Goal: Task Accomplishment & Management: Manage account settings

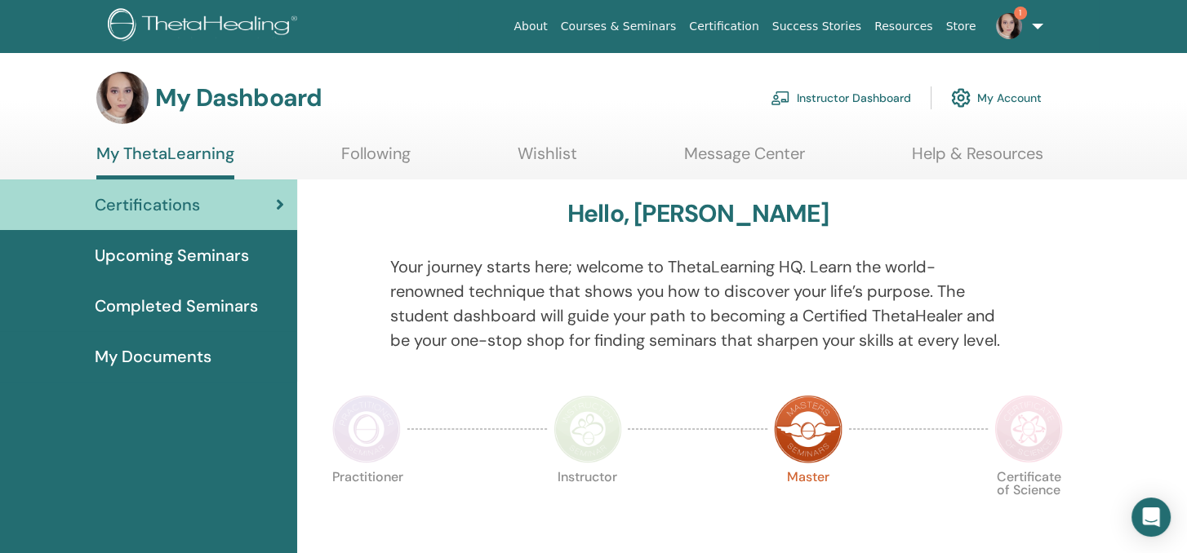
click at [843, 100] on link "Instructor Dashboard" at bounding box center [841, 98] width 140 height 36
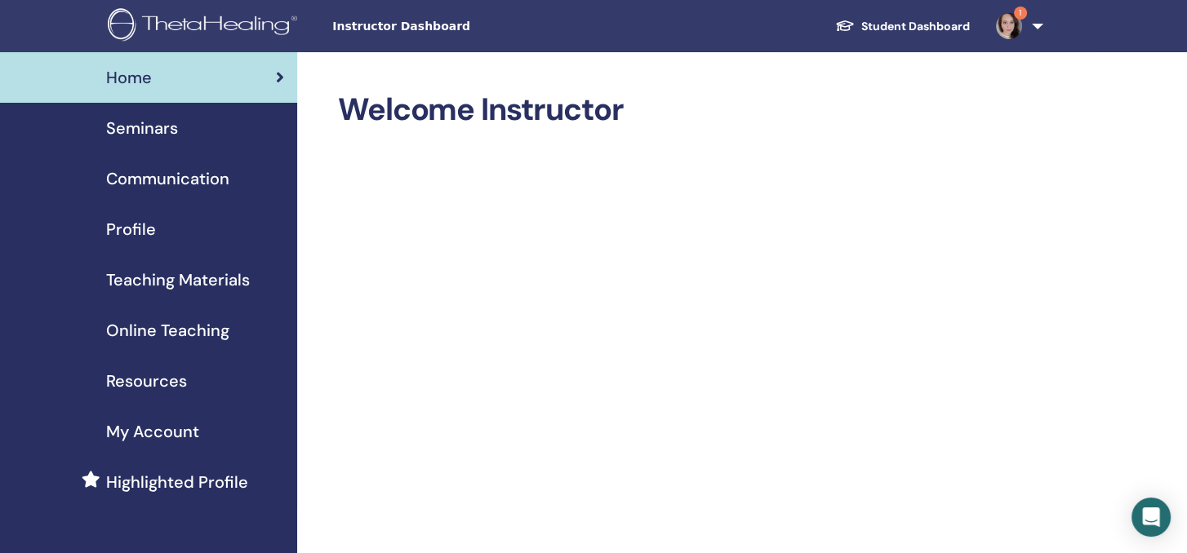
click at [143, 128] on span "Seminars" at bounding box center [142, 128] width 72 height 24
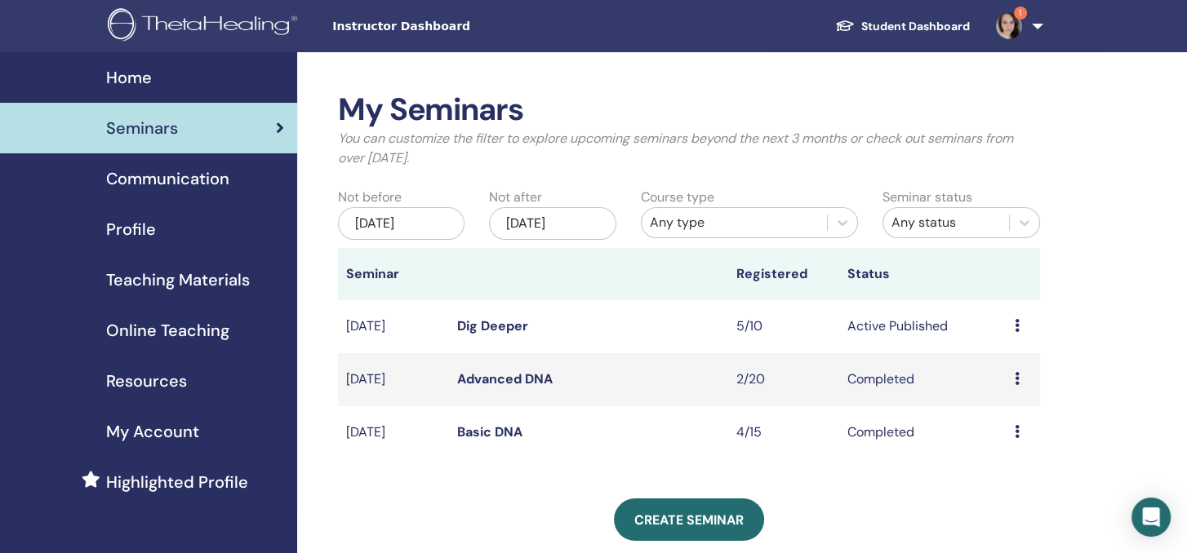
click at [361, 326] on td "[DATE]" at bounding box center [394, 326] width 112 height 53
click at [471, 328] on link "Dig Deeper" at bounding box center [492, 326] width 71 height 17
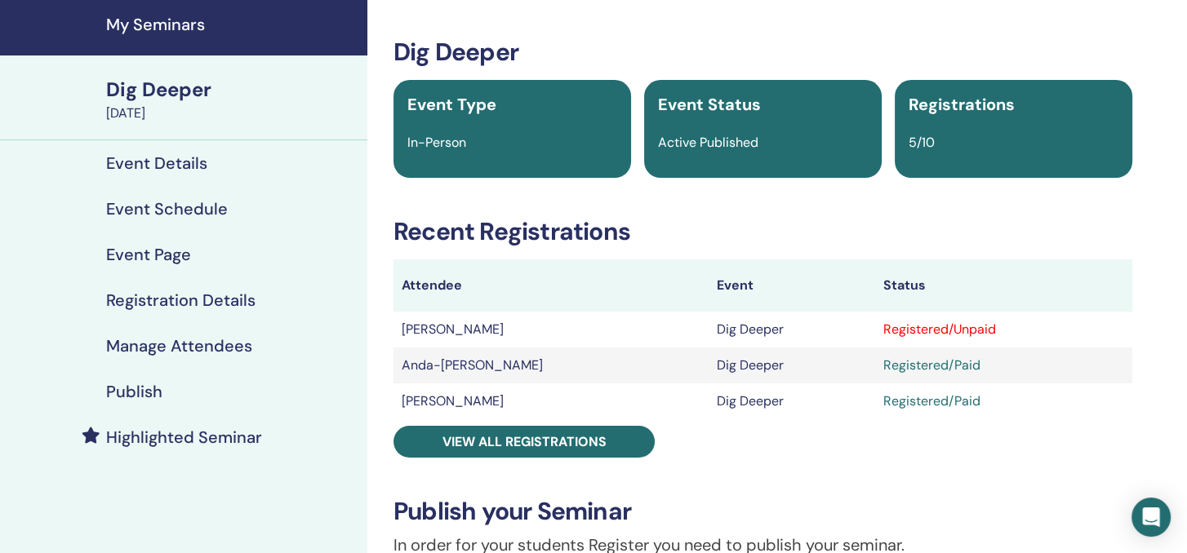
scroll to position [82, 0]
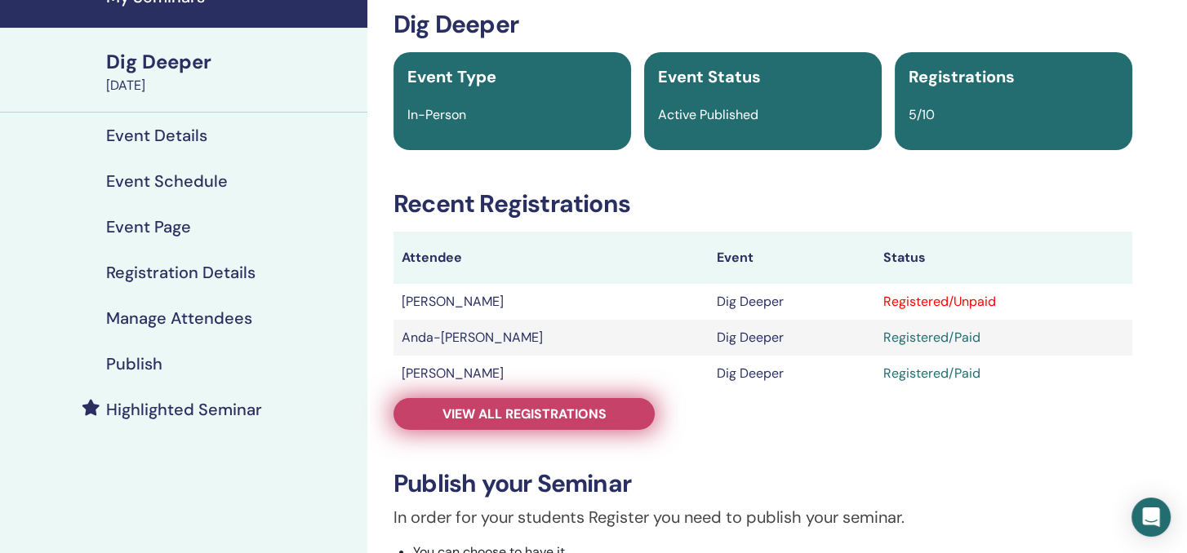
click at [614, 407] on link "View all registrations" at bounding box center [523, 414] width 261 height 32
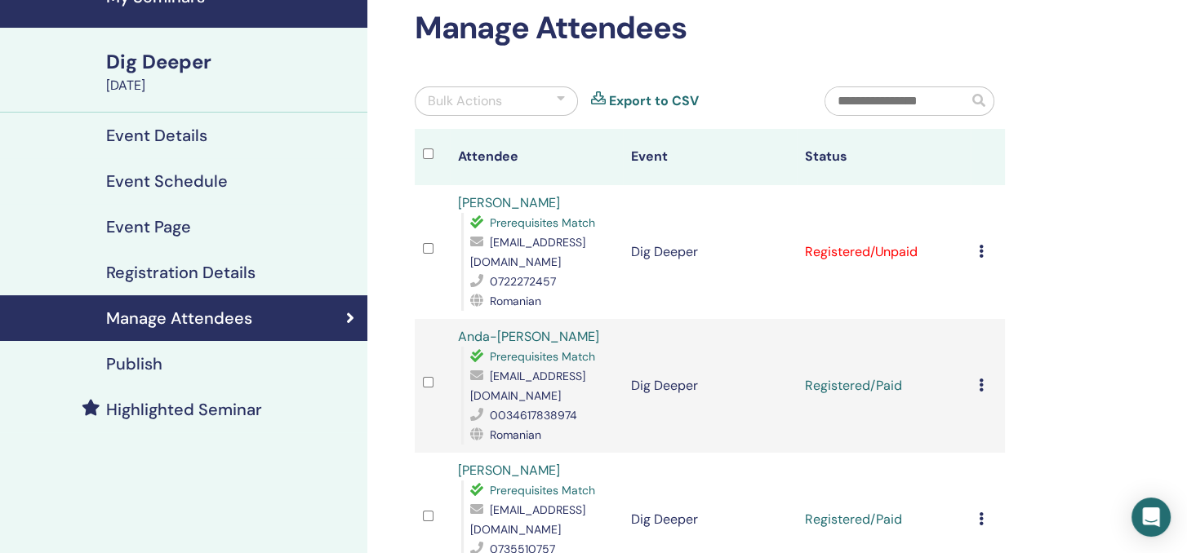
click at [980, 260] on div "Cancel Registration Do not auto-certify Mark as Paid Mark as Unpaid Mark as Abs…" at bounding box center [988, 252] width 19 height 20
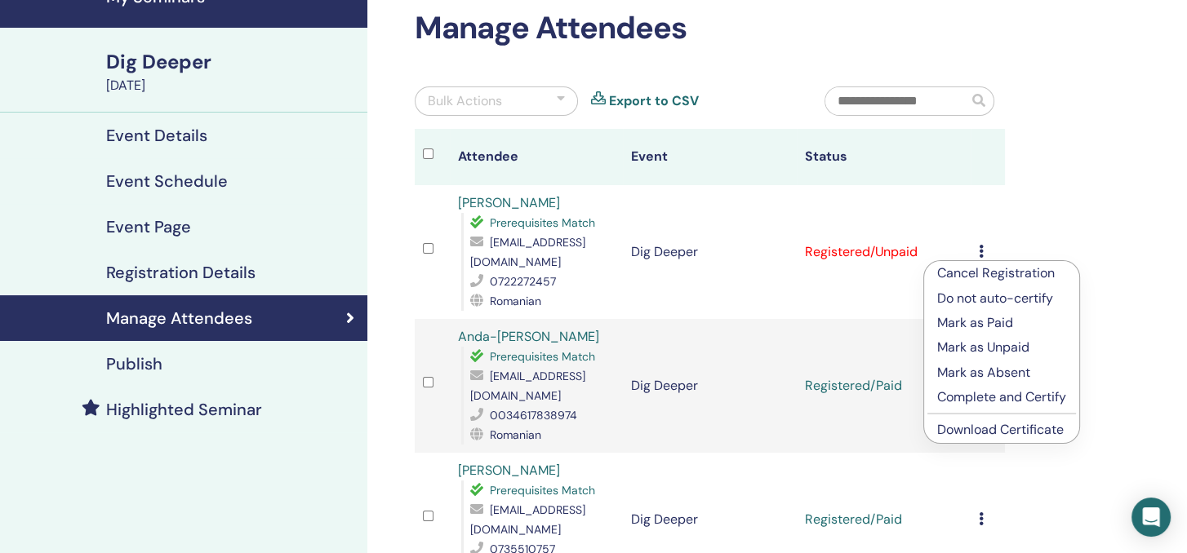
click at [962, 320] on p "Mark as Paid" at bounding box center [1001, 323] width 129 height 20
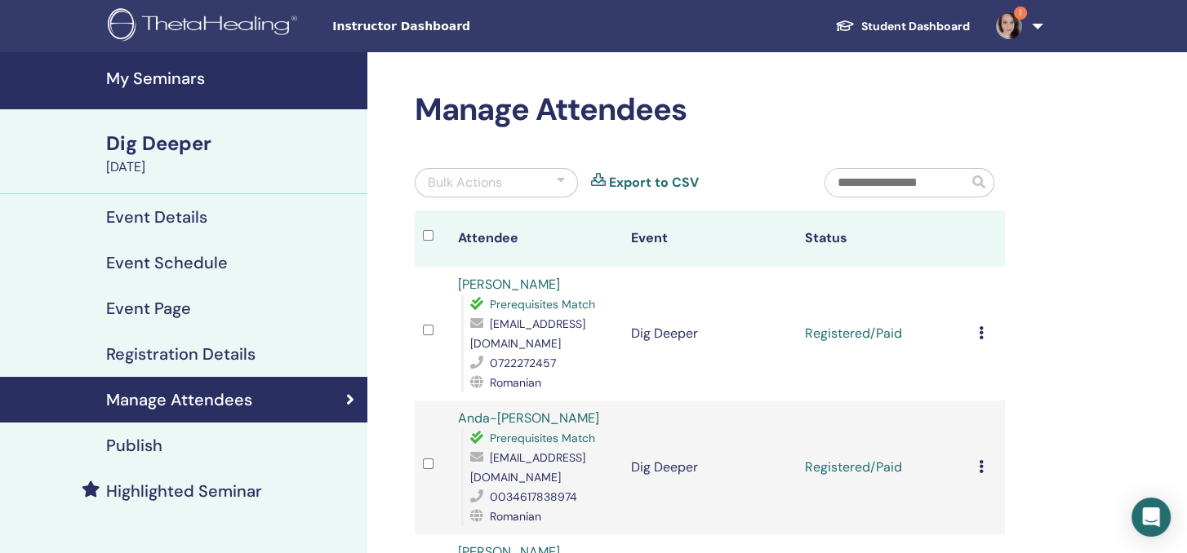
click at [979, 334] on icon at bounding box center [981, 333] width 5 height 13
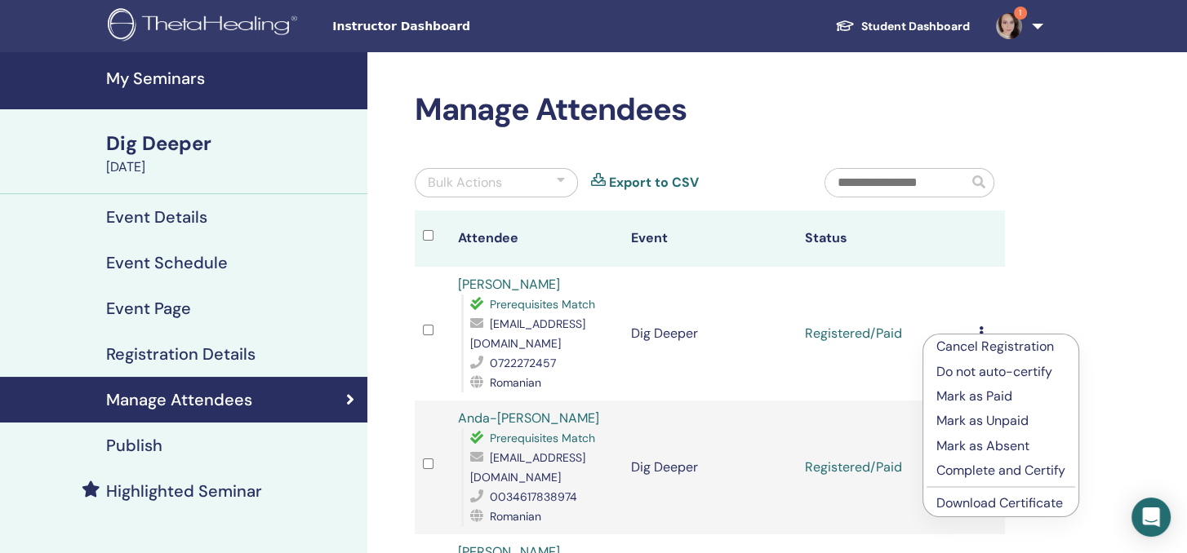
click at [1025, 467] on p "Complete and Certify" at bounding box center [1000, 471] width 129 height 20
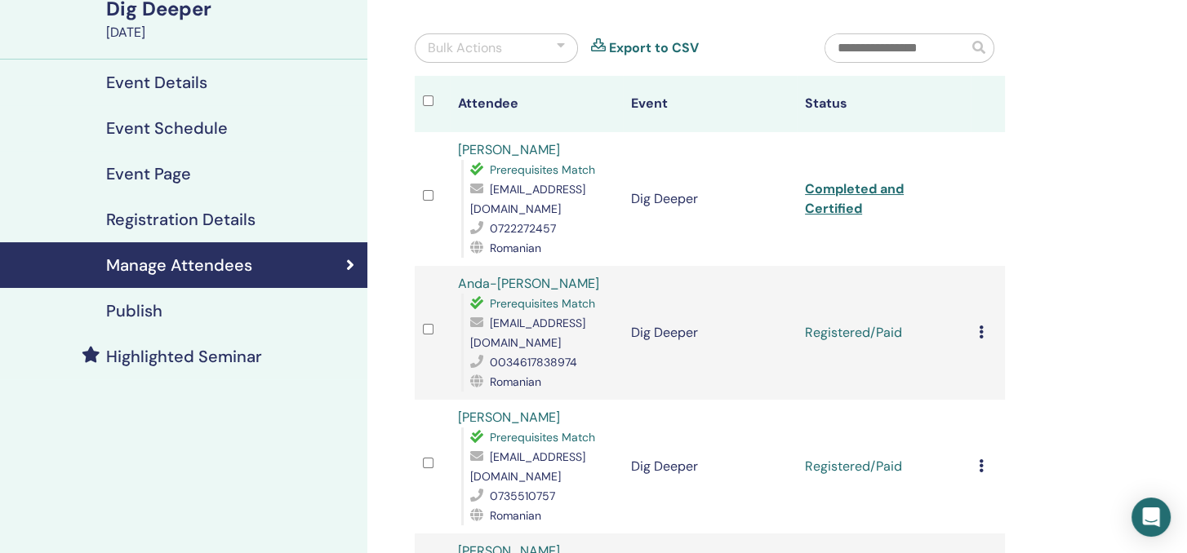
scroll to position [163, 0]
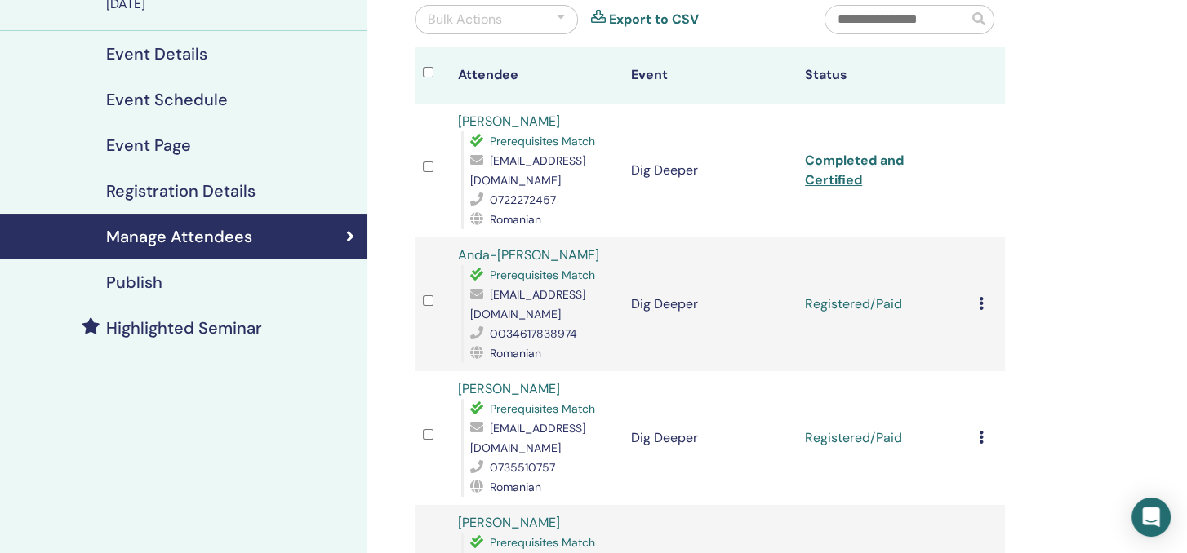
click at [979, 297] on icon at bounding box center [981, 303] width 5 height 13
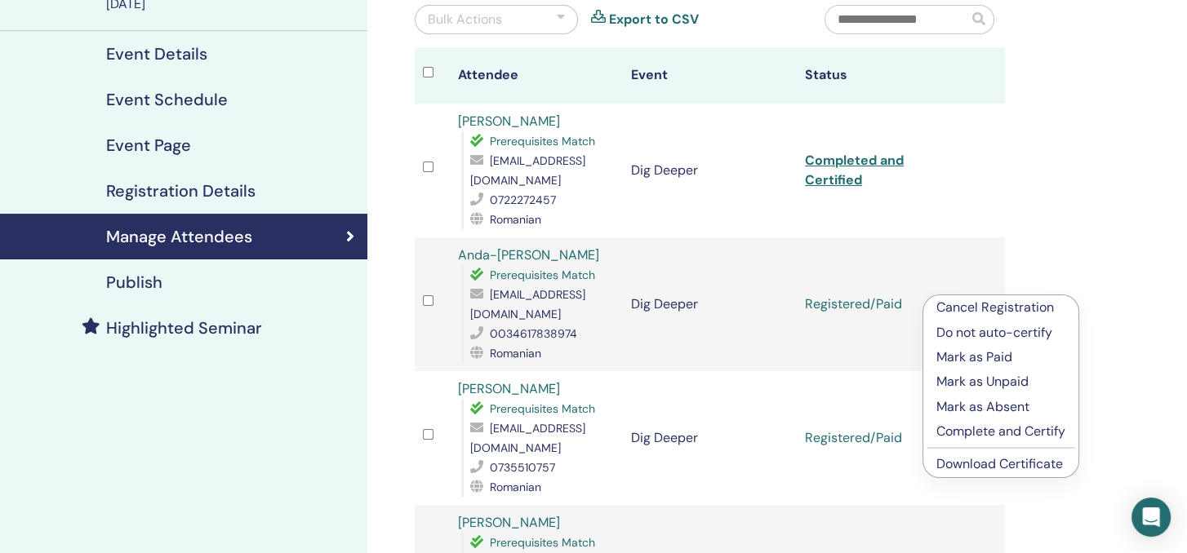
click at [1034, 432] on p "Complete and Certify" at bounding box center [1000, 432] width 129 height 20
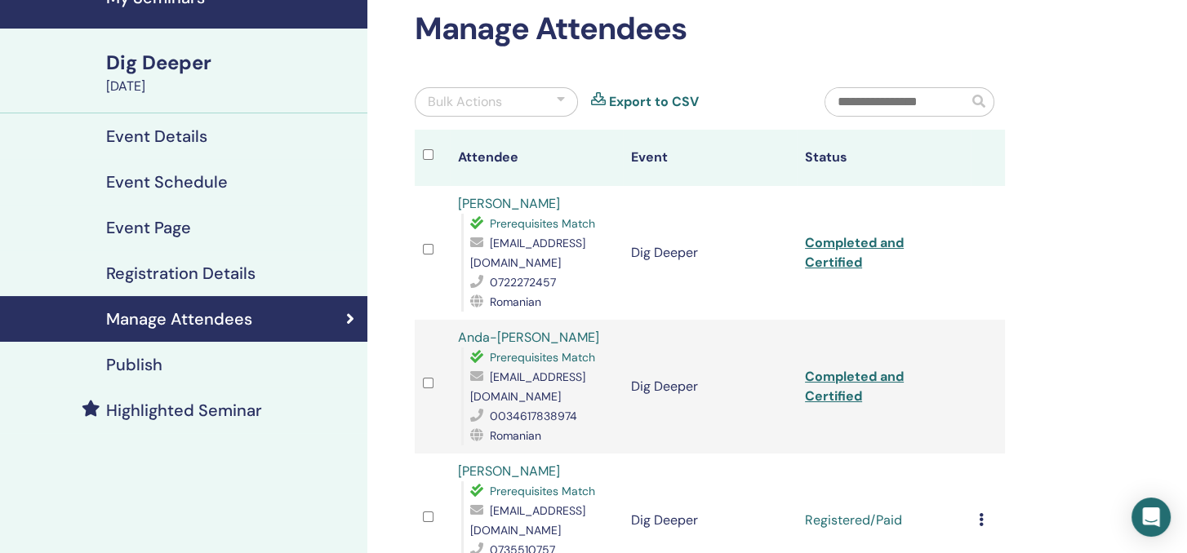
scroll to position [163, 0]
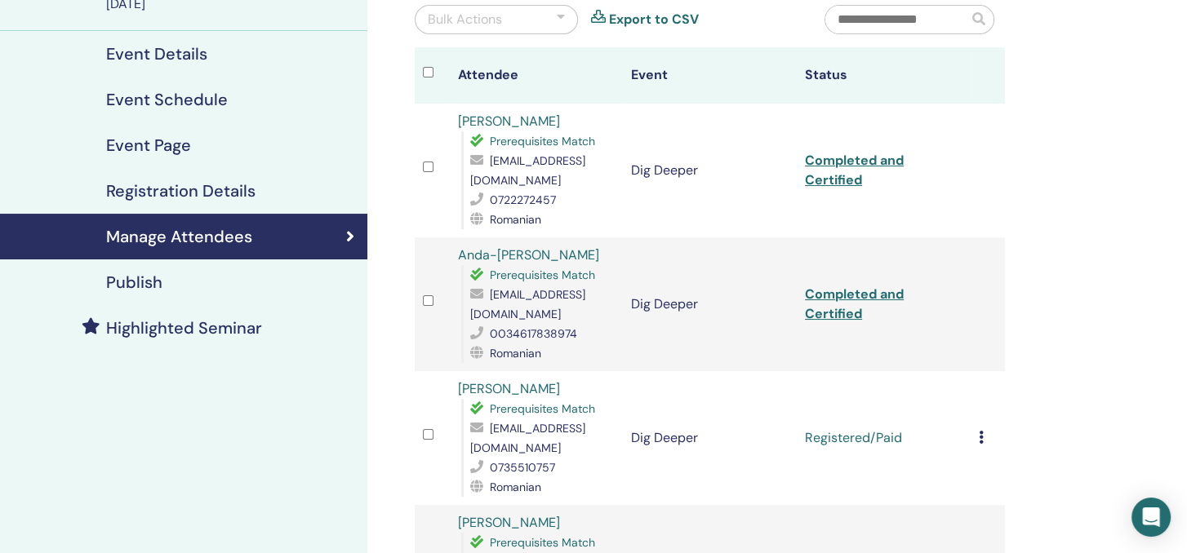
click at [979, 431] on icon at bounding box center [981, 437] width 5 height 13
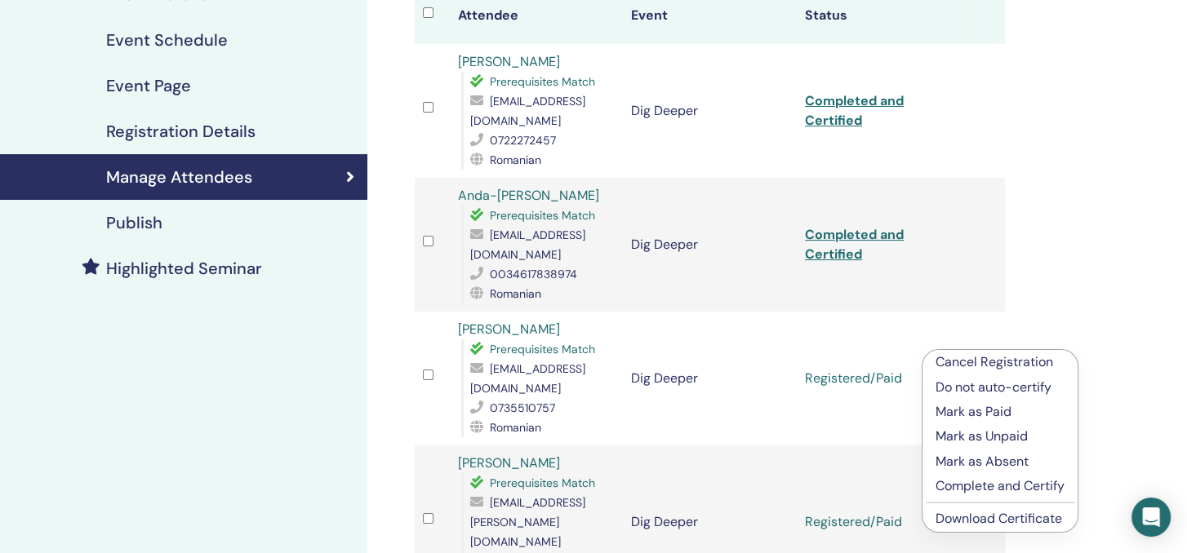
scroll to position [327, 0]
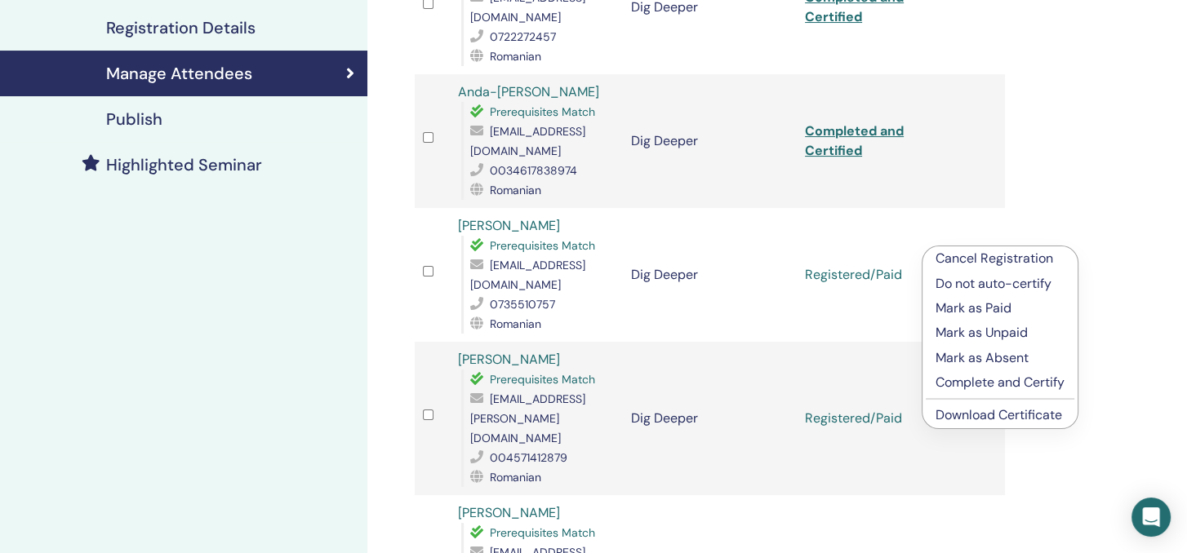
click at [1036, 389] on p "Complete and Certify" at bounding box center [1000, 383] width 129 height 20
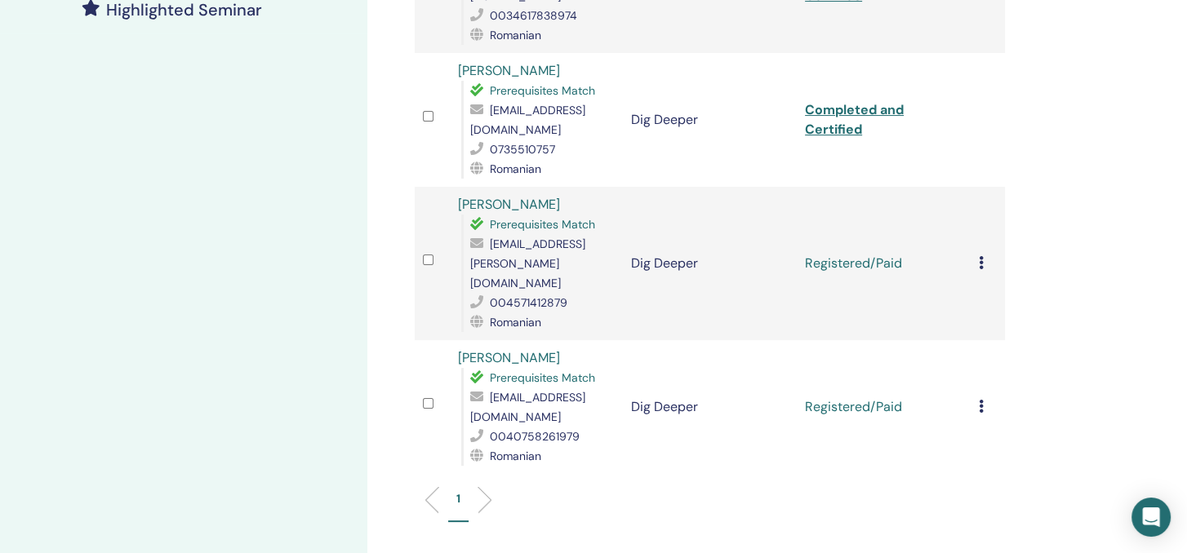
scroll to position [490, 0]
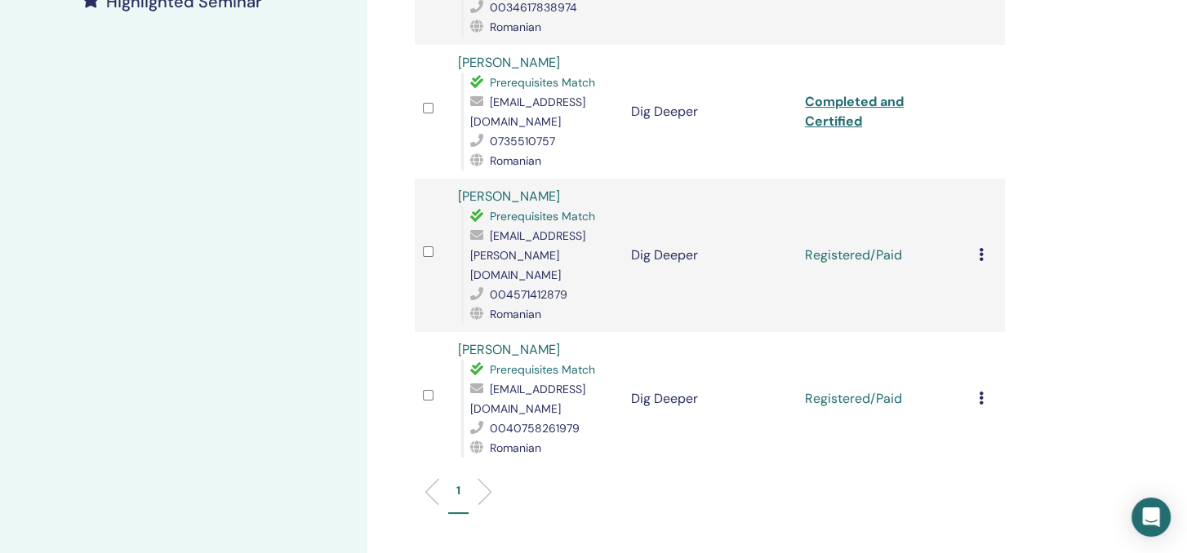
click at [980, 248] on icon at bounding box center [981, 254] width 5 height 13
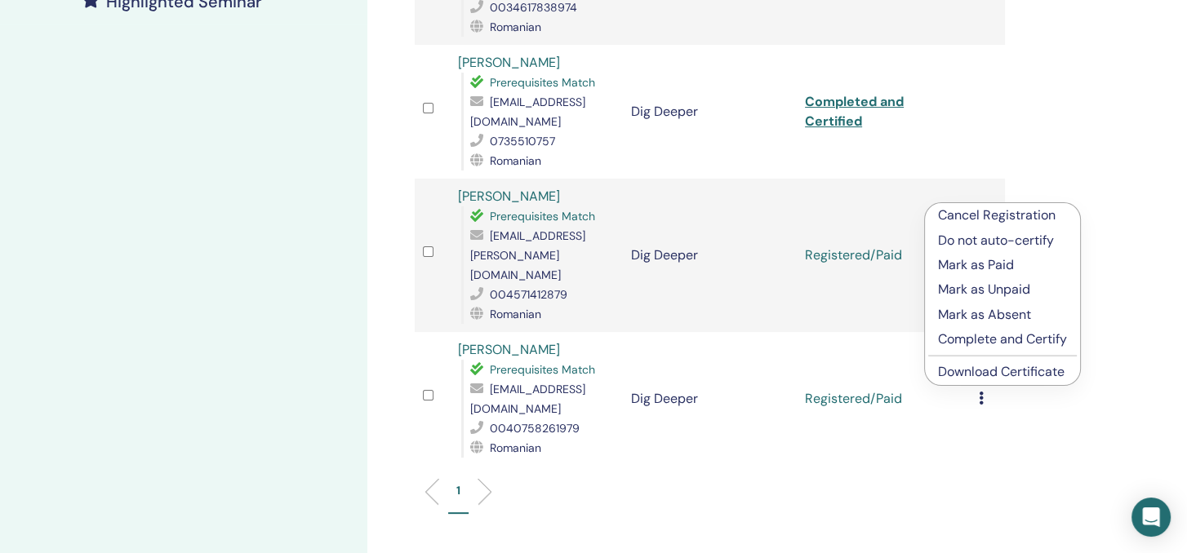
click at [981, 339] on p "Complete and Certify" at bounding box center [1002, 340] width 129 height 20
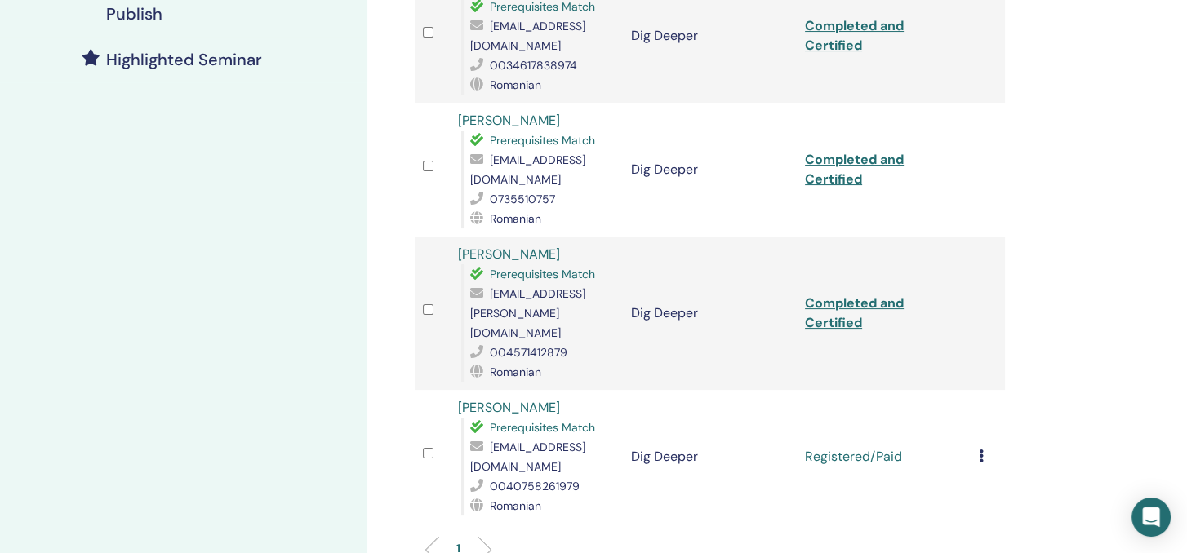
scroll to position [470, 0]
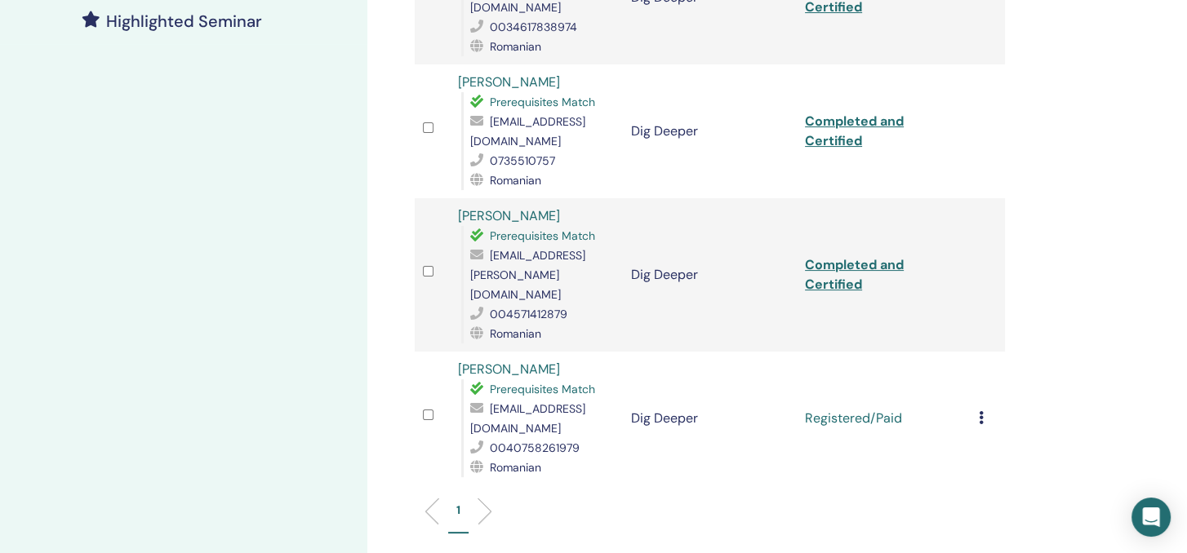
click at [985, 409] on div "Cancel Registration Do not auto-certify Mark as Paid Mark as Unpaid Mark as Abs…" at bounding box center [988, 419] width 19 height 20
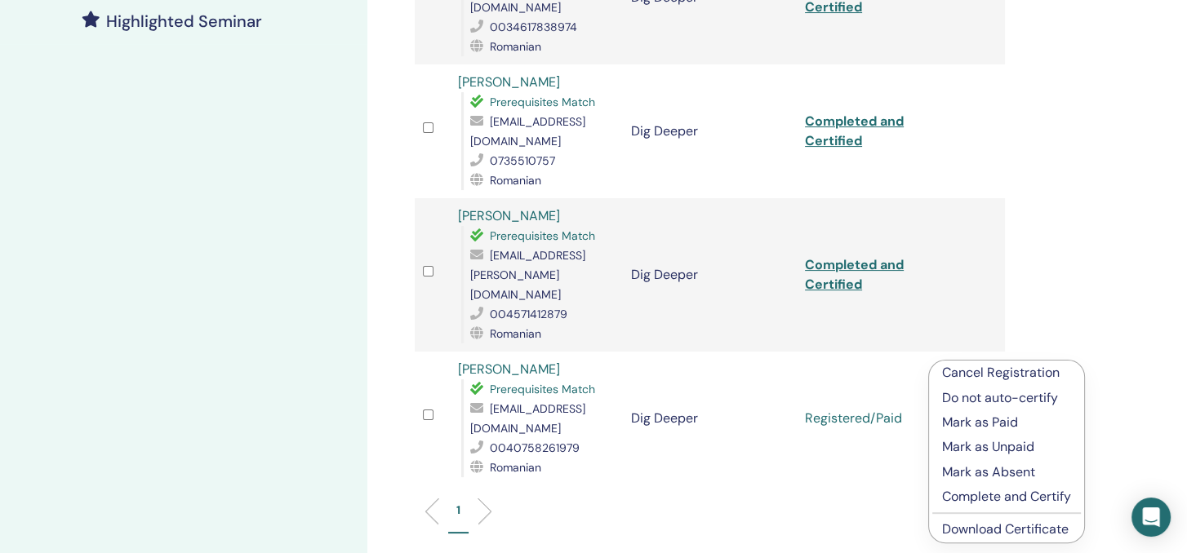
click at [1042, 494] on p "Complete and Certify" at bounding box center [1006, 497] width 129 height 20
